Goal: Task Accomplishment & Management: Use online tool/utility

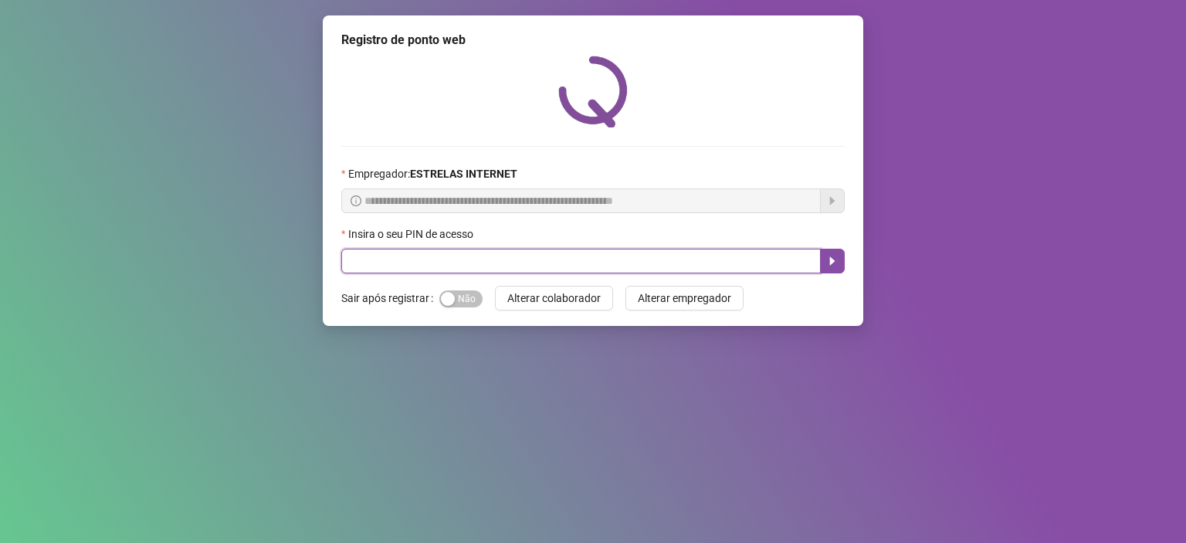
click at [561, 269] on input "text" at bounding box center [580, 261] width 479 height 25
type input "*****"
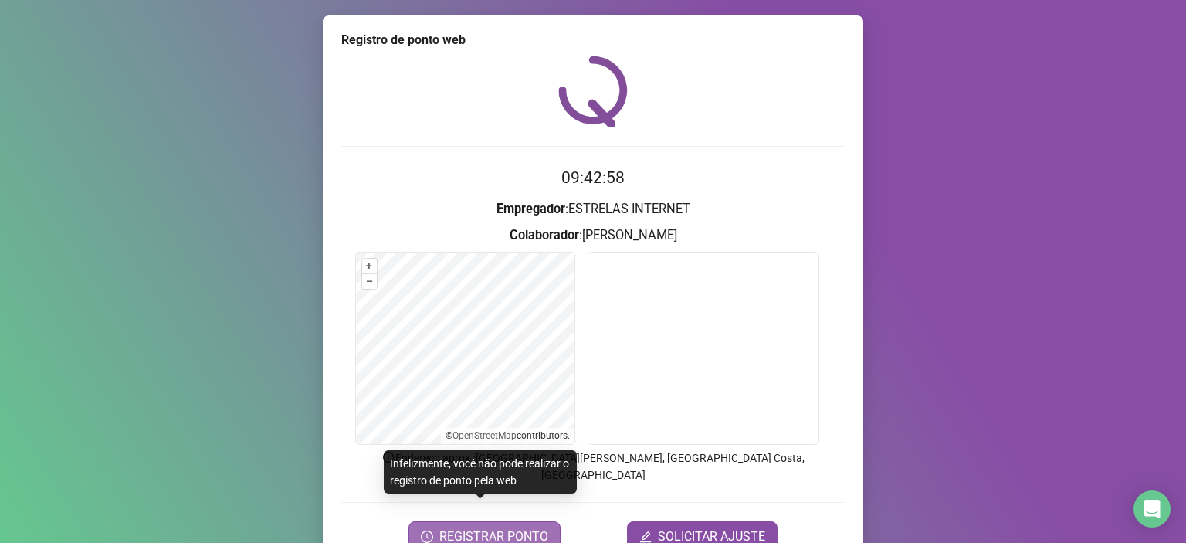
click at [527, 527] on span "REGISTRAR PONTO" at bounding box center [493, 536] width 109 height 19
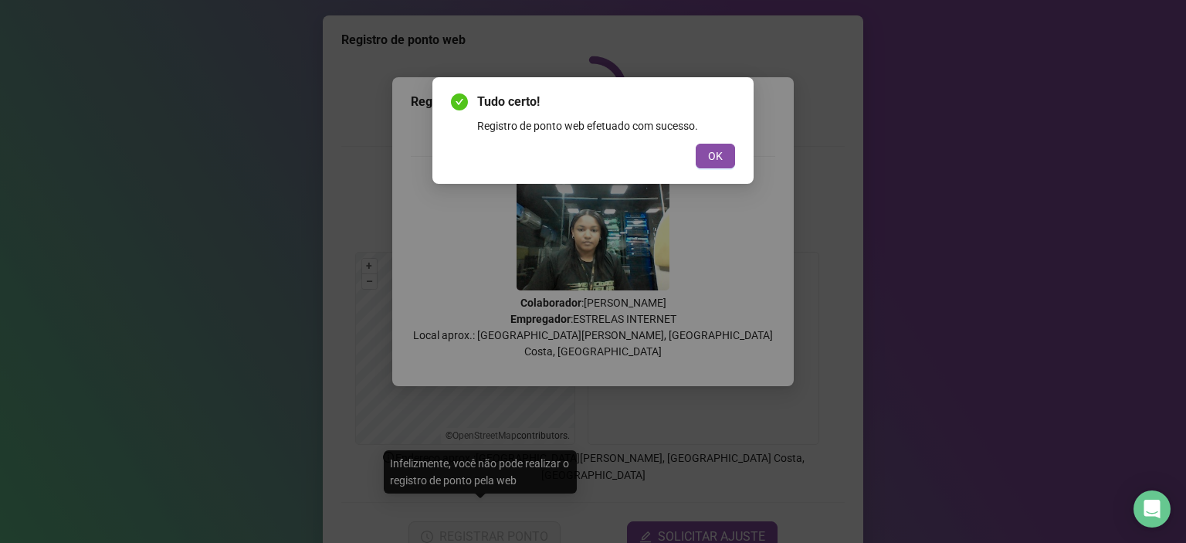
drag, startPoint x: 713, startPoint y: 152, endPoint x: 703, endPoint y: 181, distance: 31.0
click at [713, 152] on span "OK" at bounding box center [715, 155] width 15 height 17
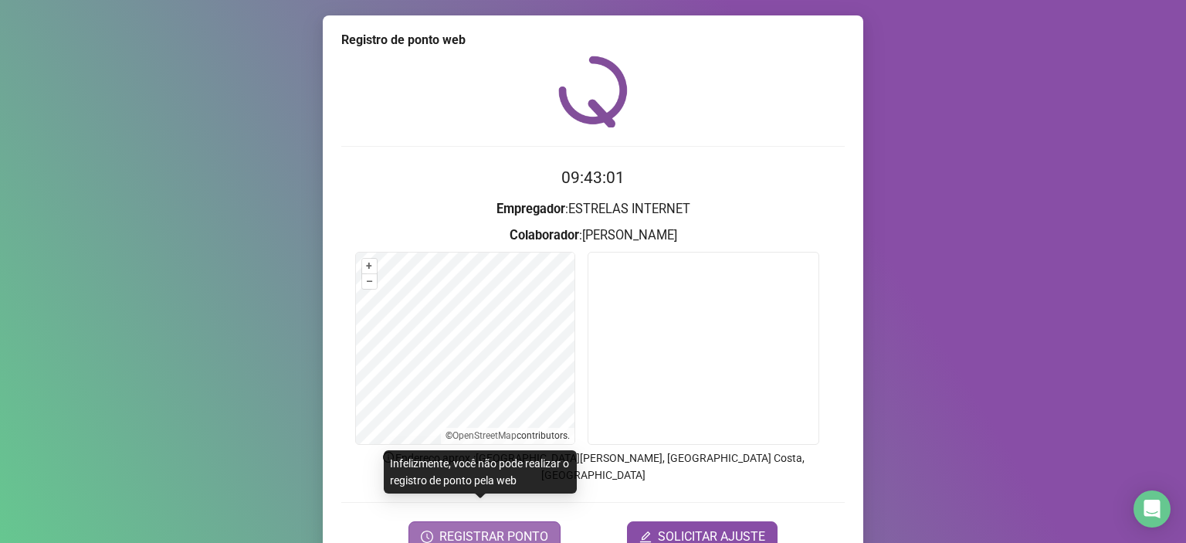
click at [490, 527] on span "REGISTRAR PONTO" at bounding box center [493, 536] width 109 height 19
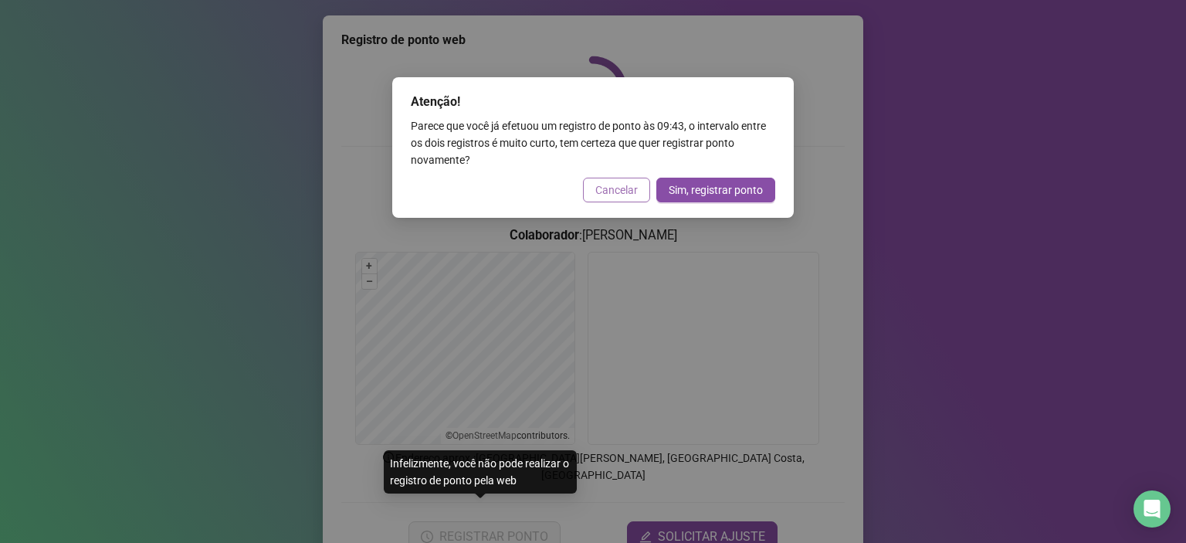
click at [621, 193] on span "Cancelar" at bounding box center [616, 189] width 42 height 17
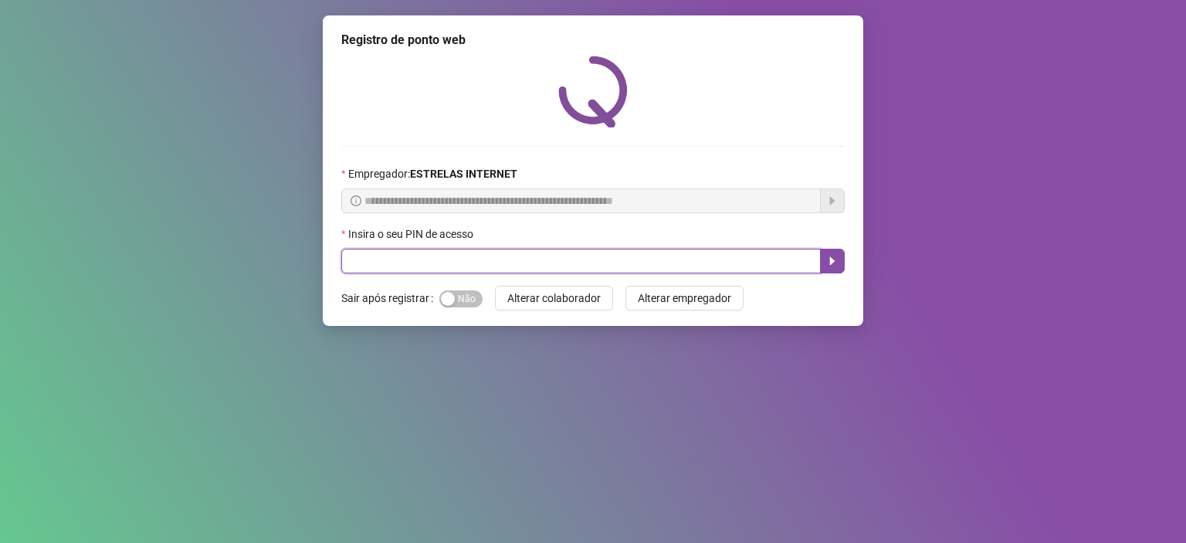
click at [434, 268] on input "text" at bounding box center [580, 261] width 479 height 25
type input "*****"
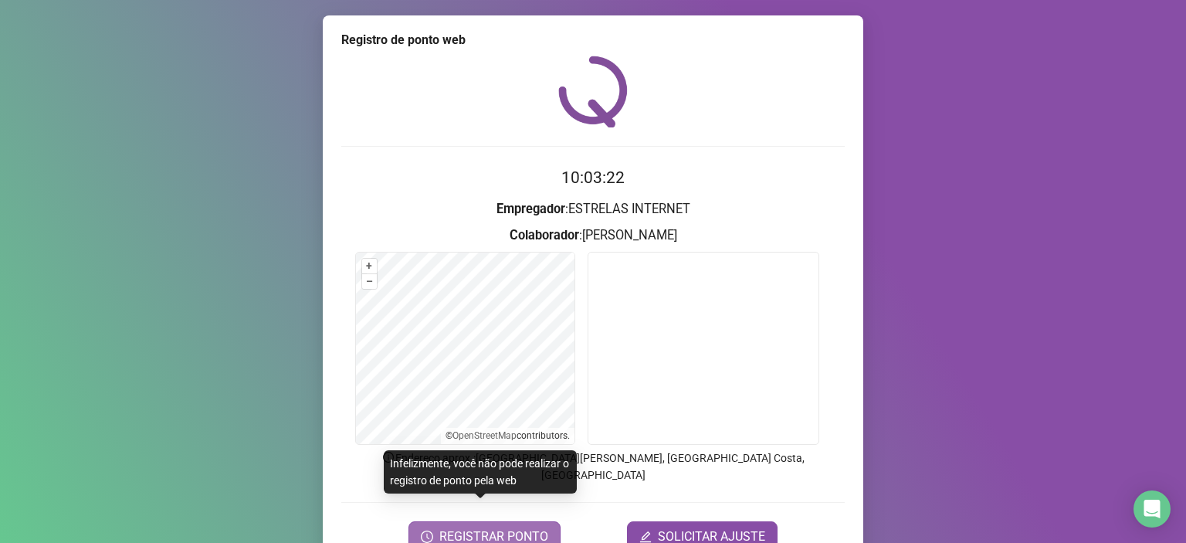
click at [499, 527] on span "REGISTRAR PONTO" at bounding box center [493, 536] width 109 height 19
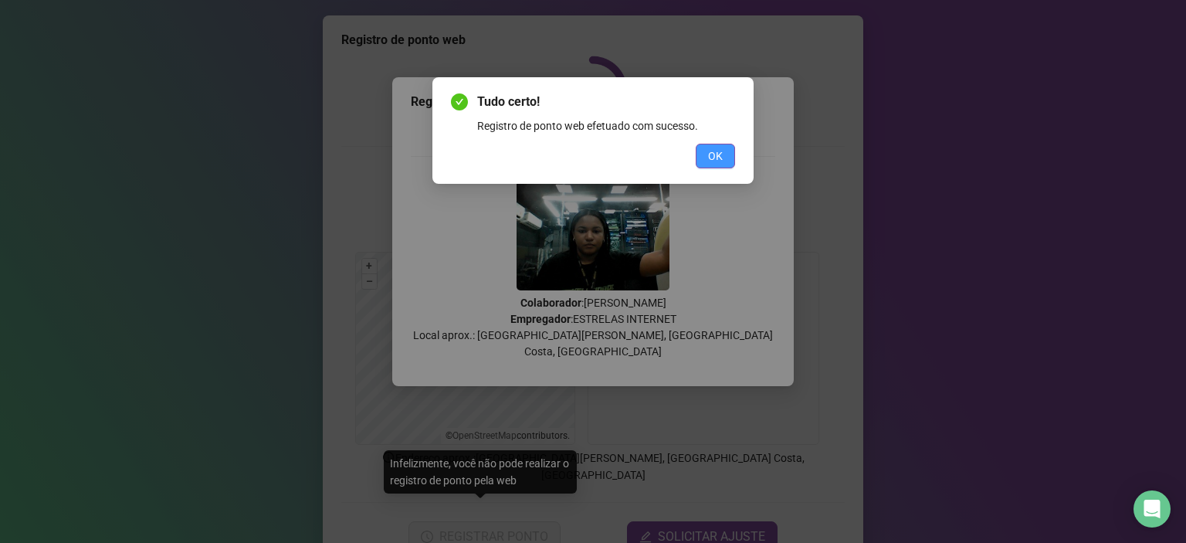
click at [725, 155] on button "OK" at bounding box center [715, 156] width 39 height 25
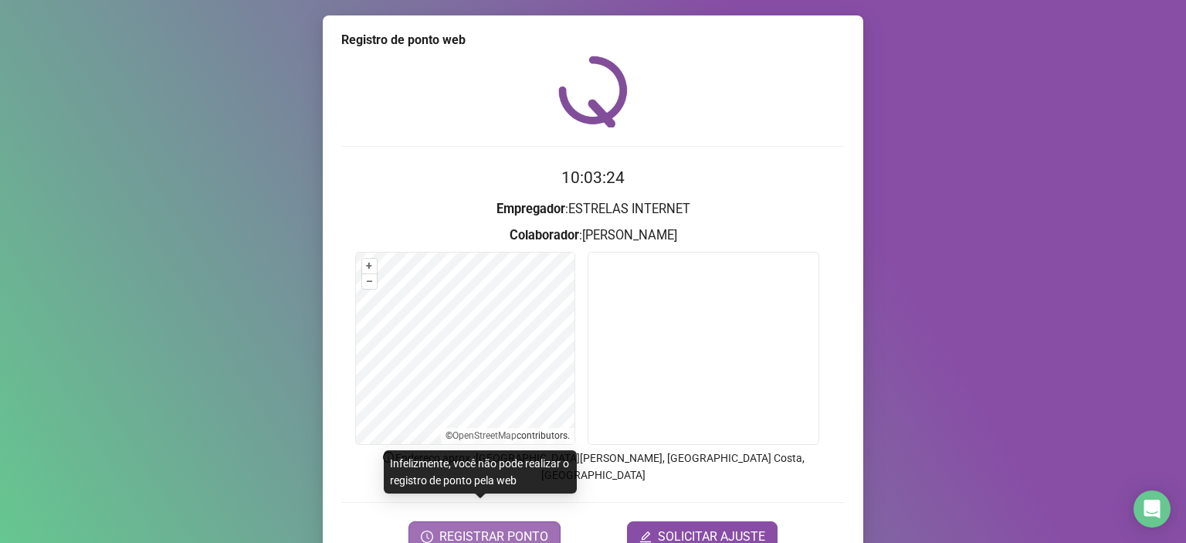
click at [513, 521] on button "REGISTRAR PONTO" at bounding box center [484, 536] width 152 height 31
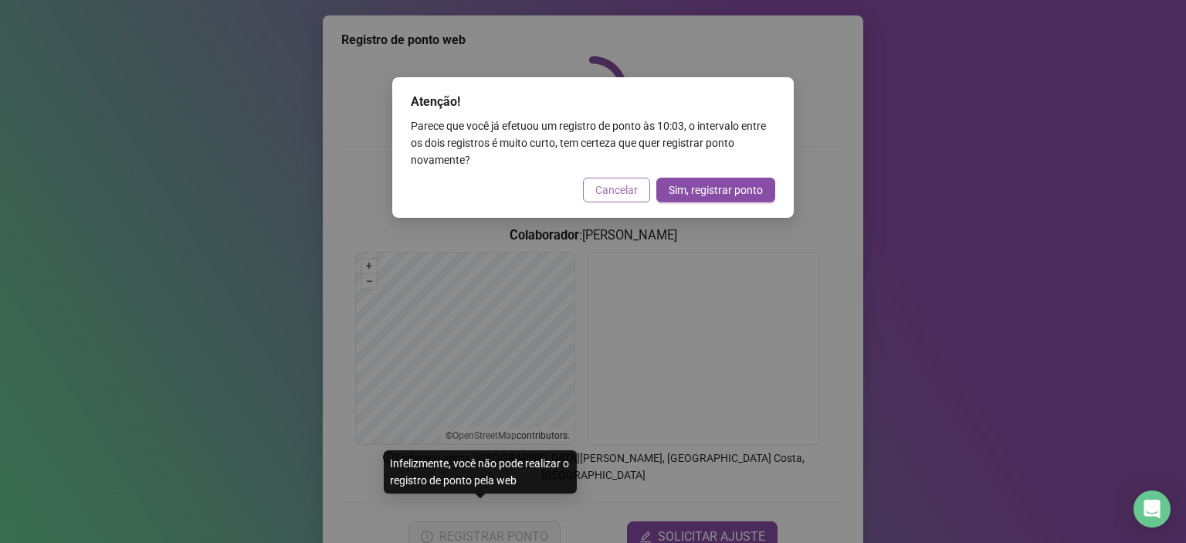
click at [605, 193] on span "Cancelar" at bounding box center [616, 189] width 42 height 17
